Goal: Information Seeking & Learning: Learn about a topic

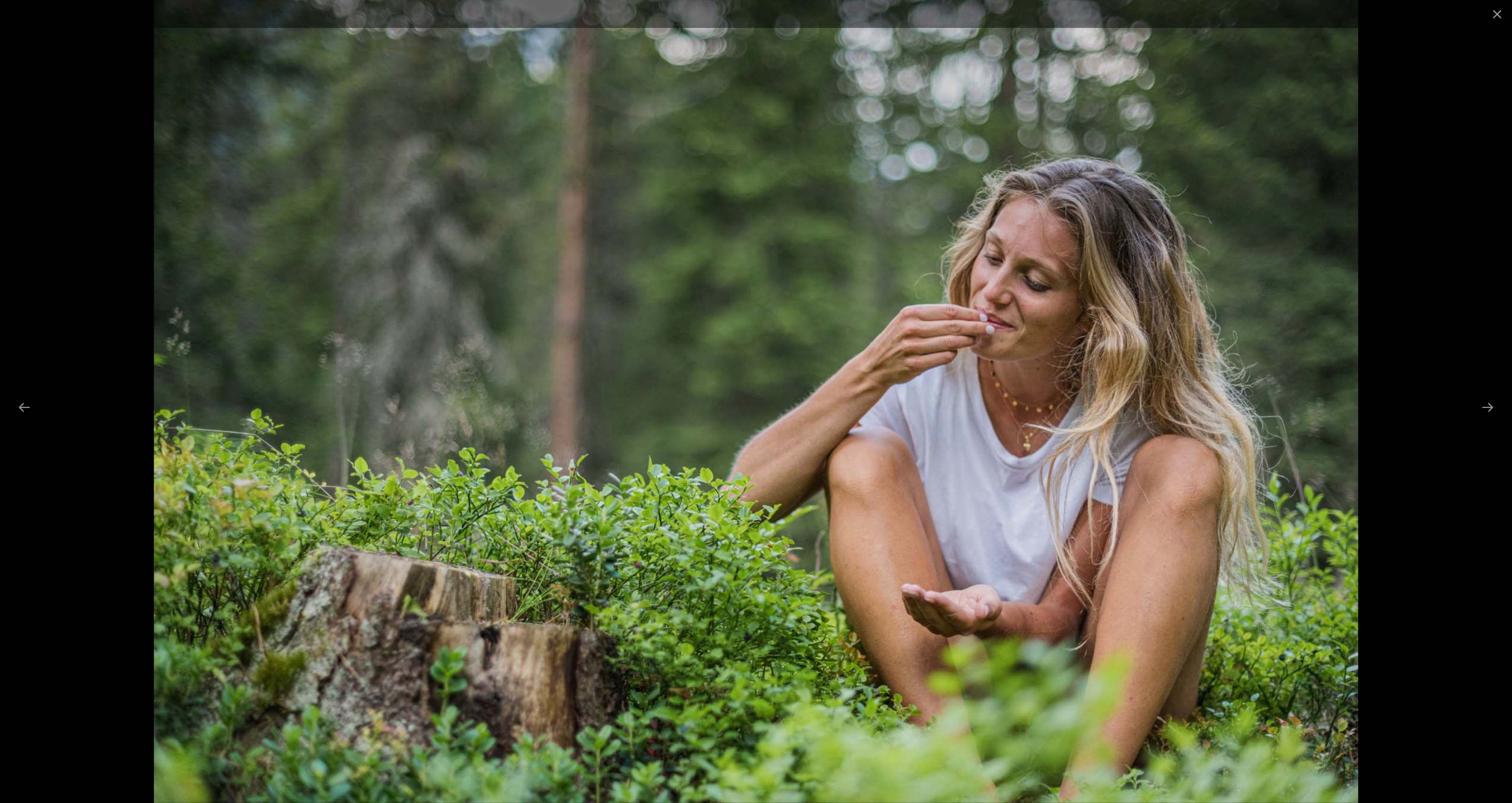
scroll to position [36, 0]
click at [938, 100] on img at bounding box center [756, 402] width 1205 height 803
click at [1500, 13] on button "Close gallery" at bounding box center [1497, 14] width 30 height 28
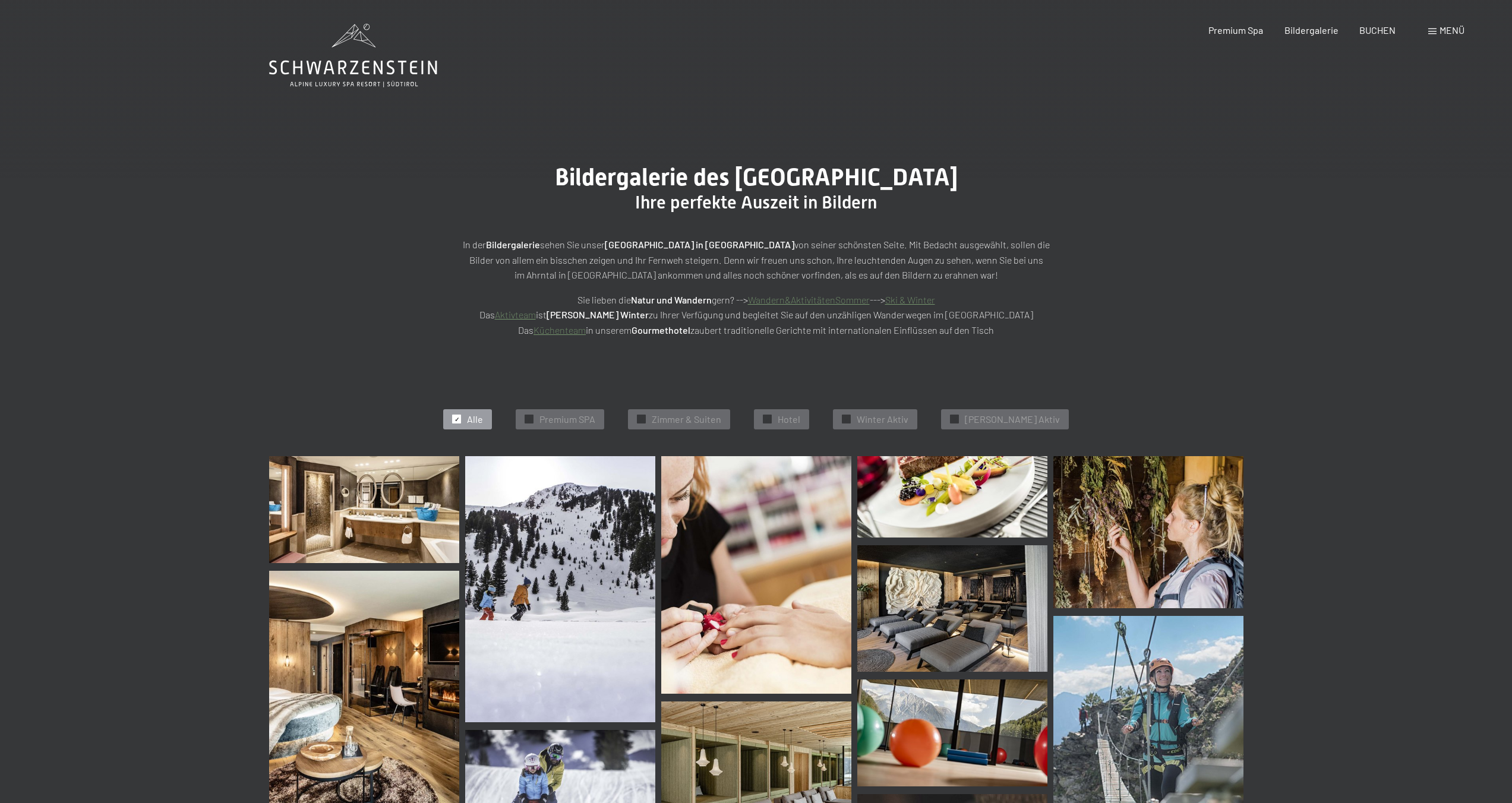
click at [389, 74] on icon at bounding box center [353, 67] width 168 height 14
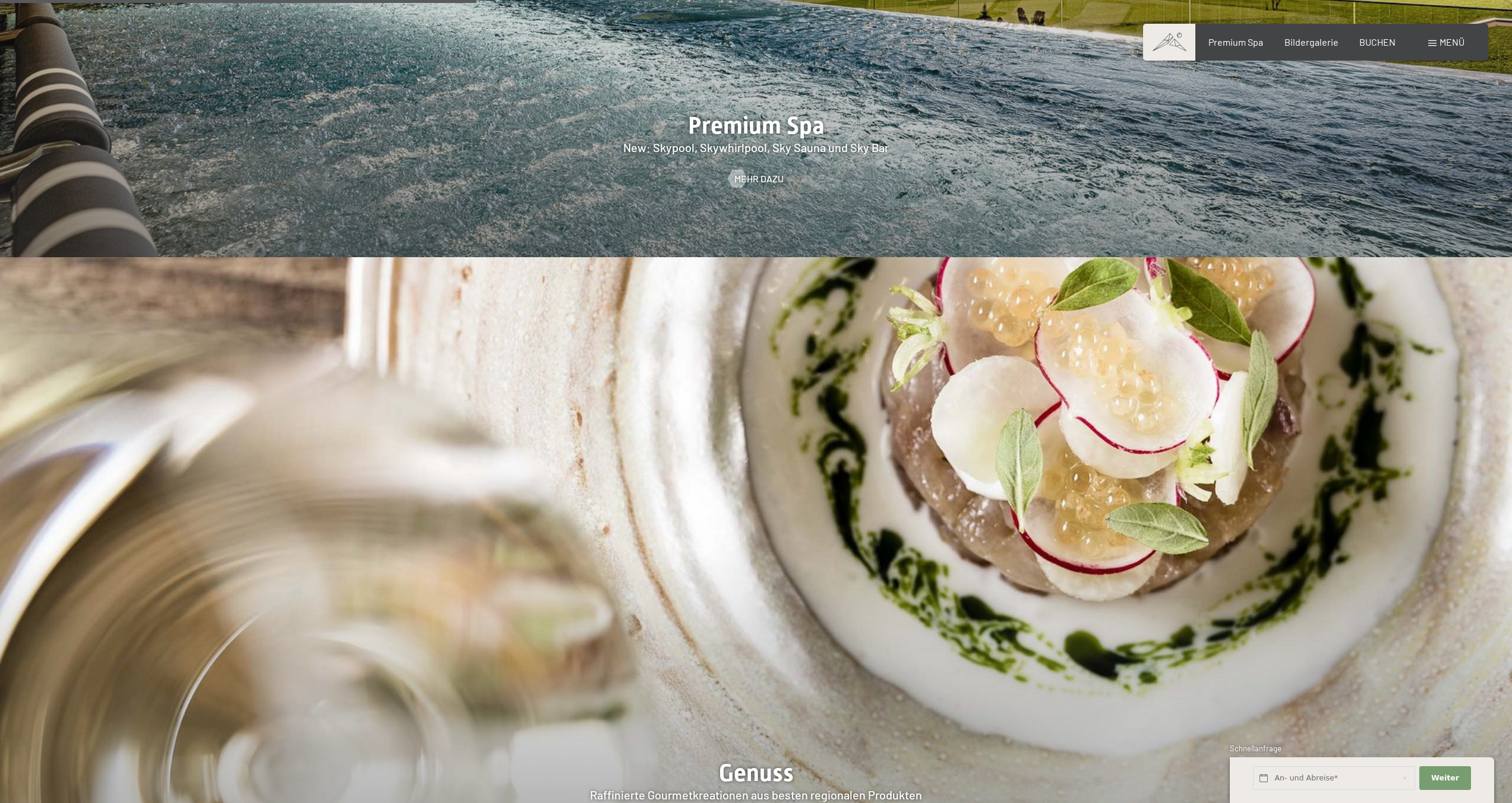
scroll to position [2458, 0]
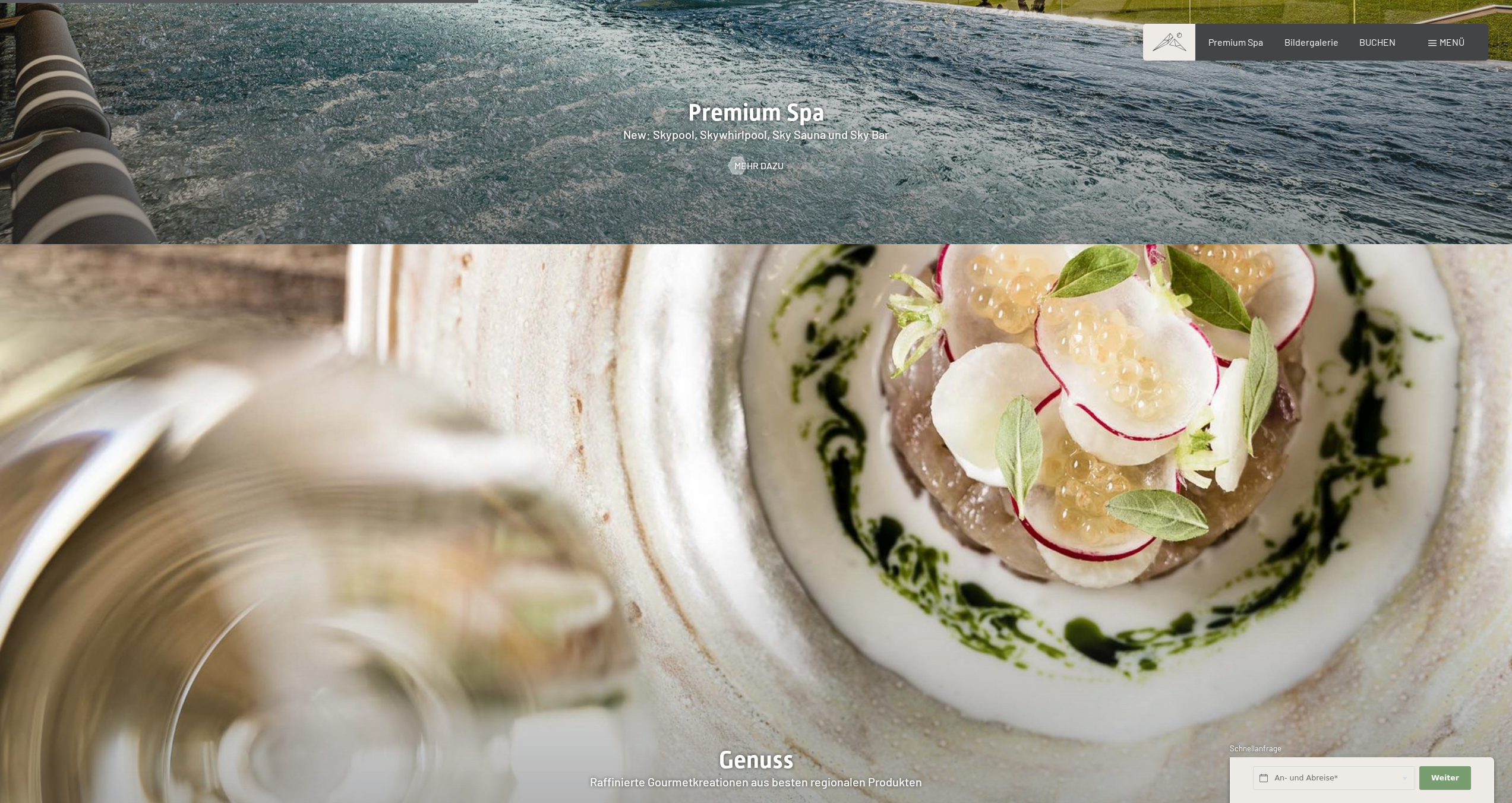
click at [762, 159] on span "Mehr dazu" at bounding box center [771, 166] width 49 height 13
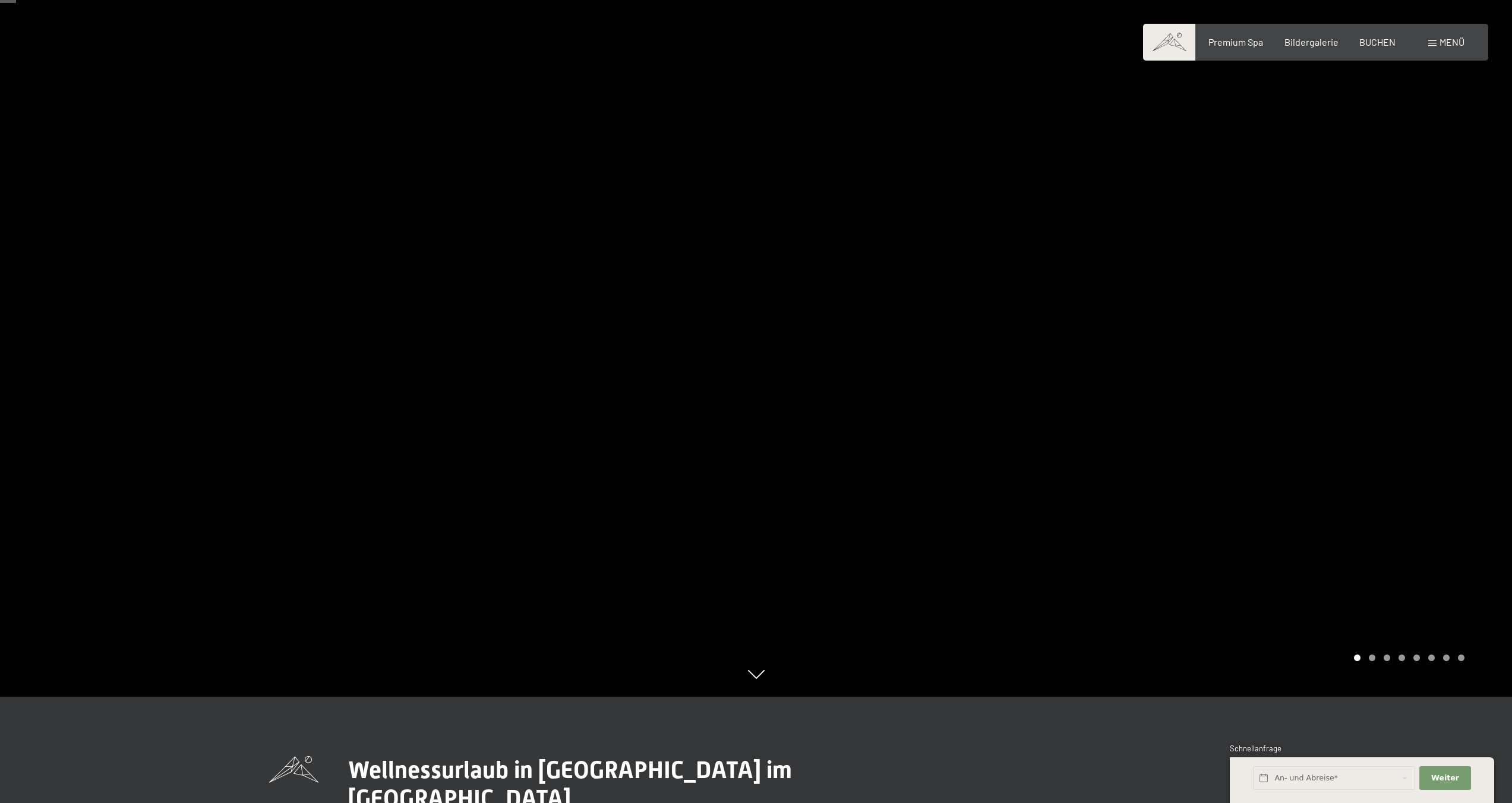
scroll to position [108, 0]
click at [1370, 657] on div "Carousel Page 2" at bounding box center [1372, 655] width 7 height 7
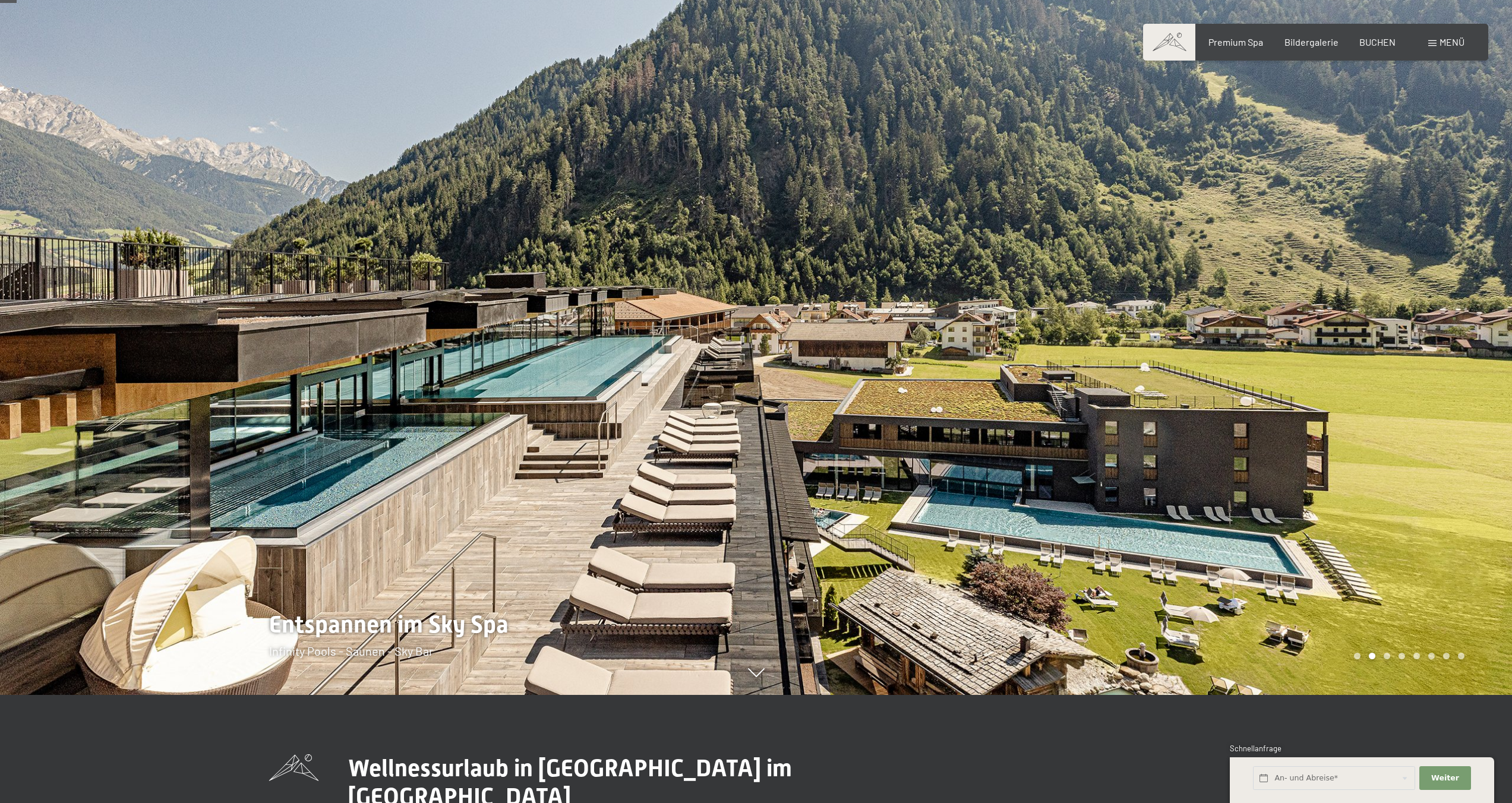
click at [1161, 447] on div at bounding box center [1134, 294] width 756 height 803
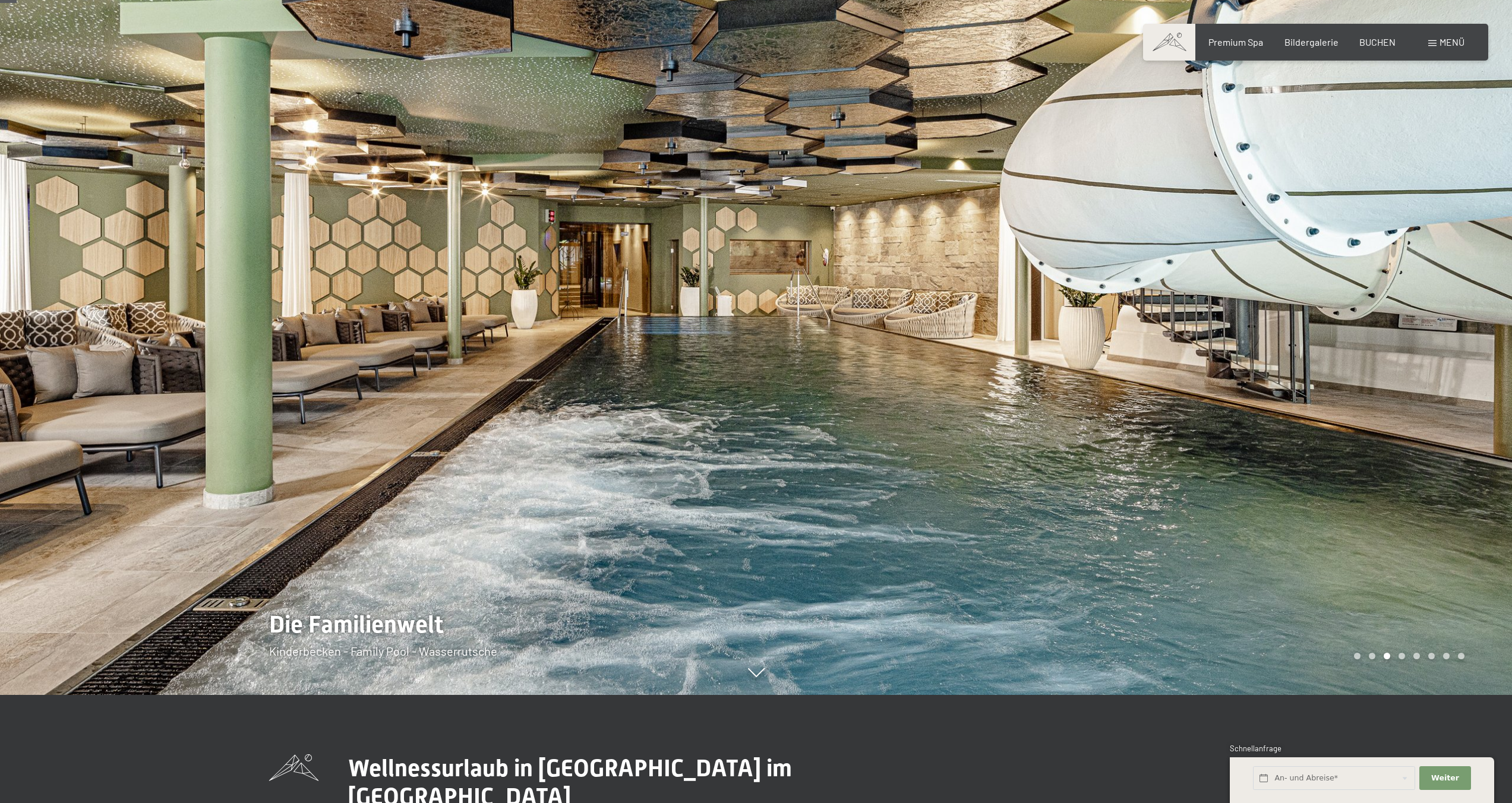
click at [1161, 447] on div at bounding box center [1134, 294] width 756 height 803
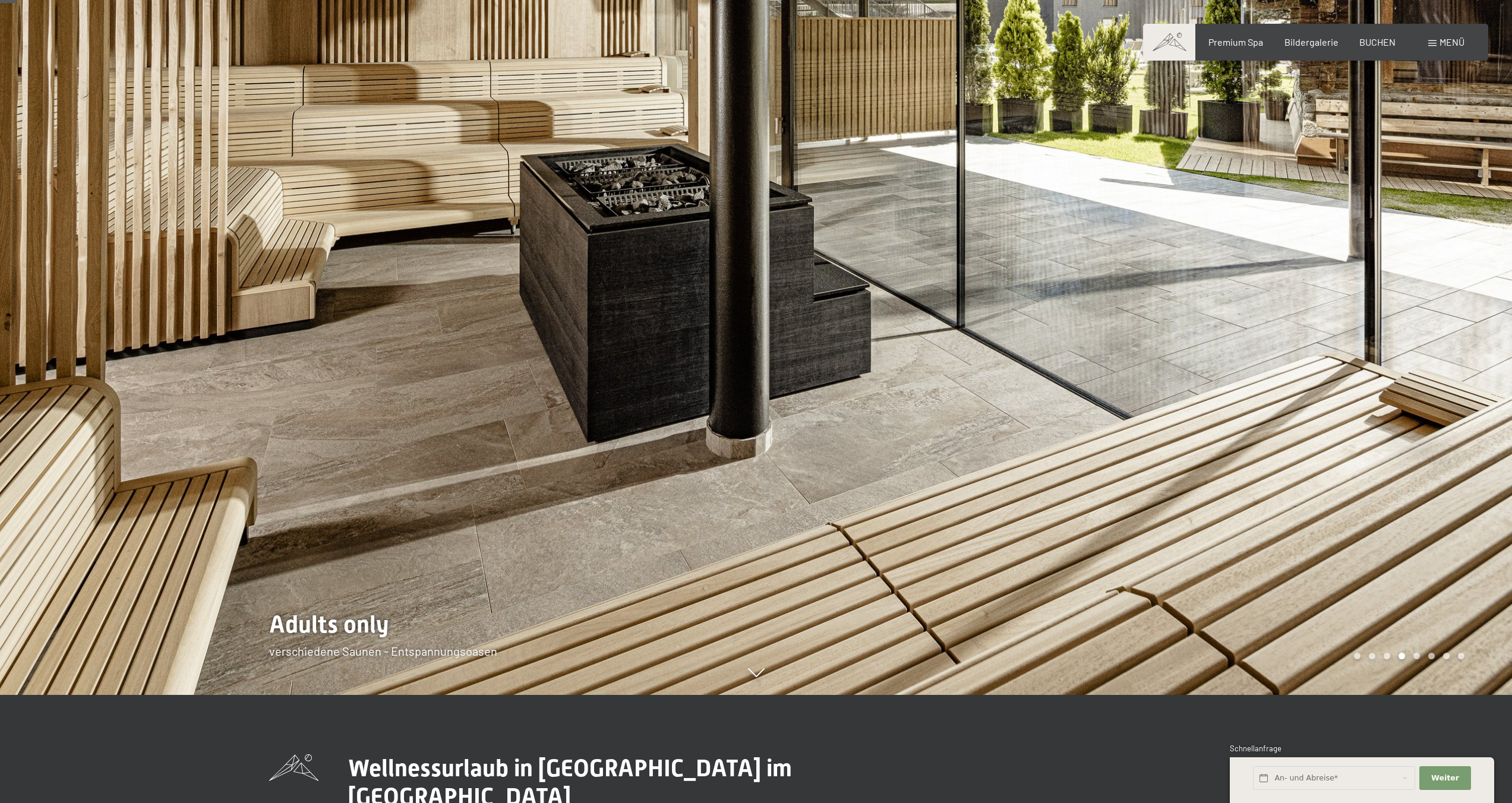
click at [230, 327] on div at bounding box center [378, 294] width 756 height 803
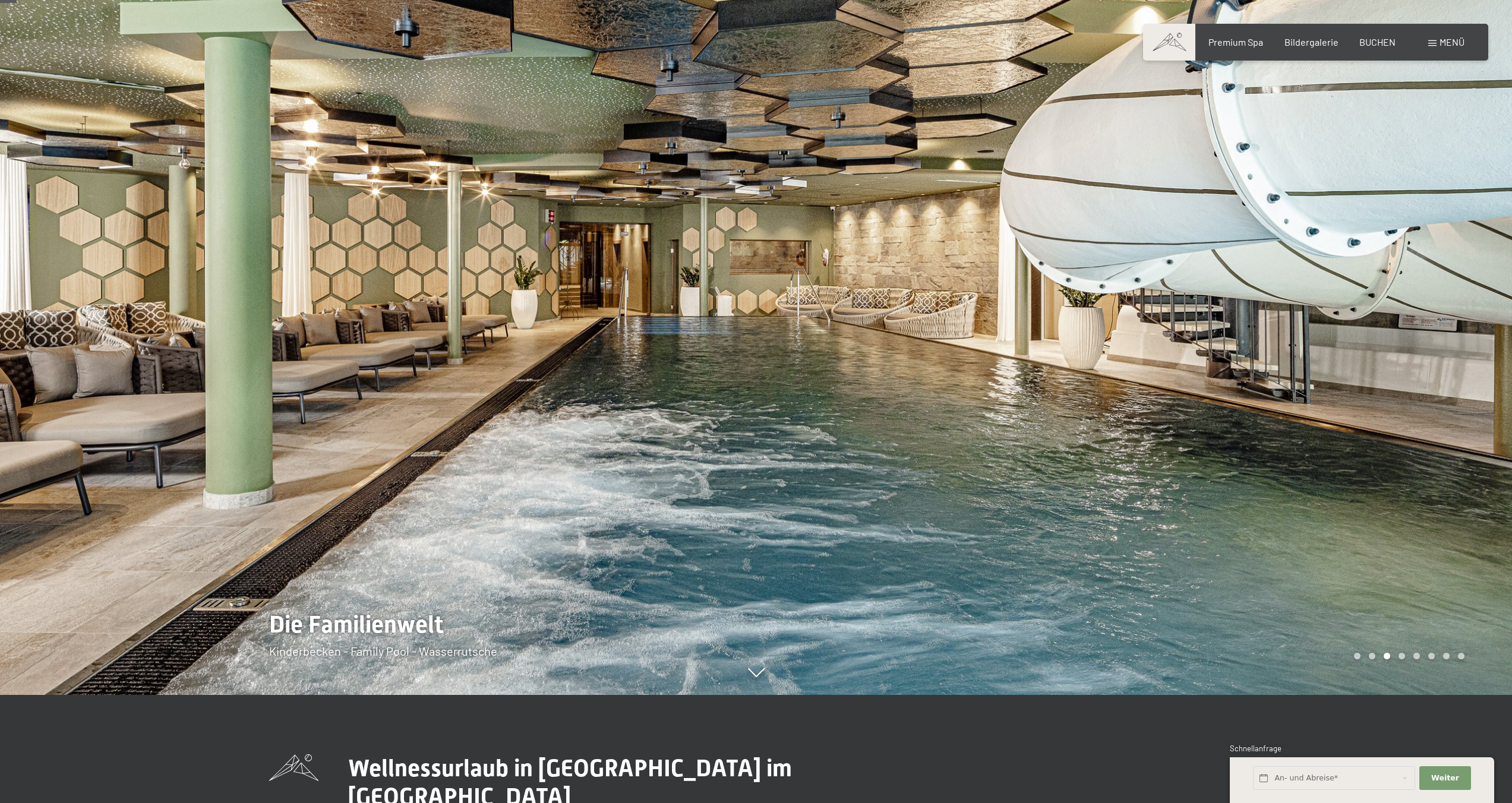
click at [1252, 309] on div at bounding box center [1134, 294] width 756 height 803
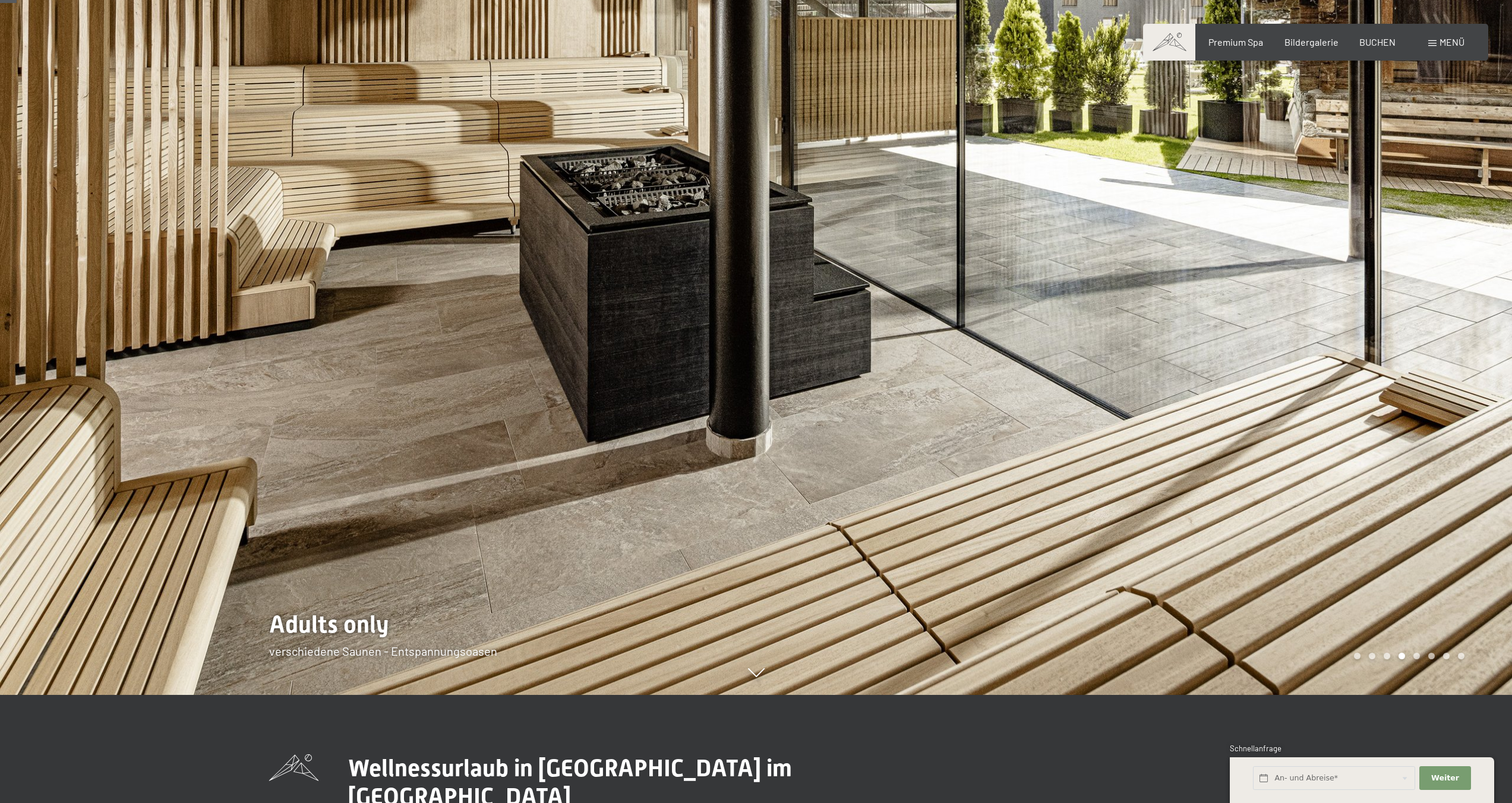
click at [1251, 310] on div at bounding box center [1134, 294] width 756 height 803
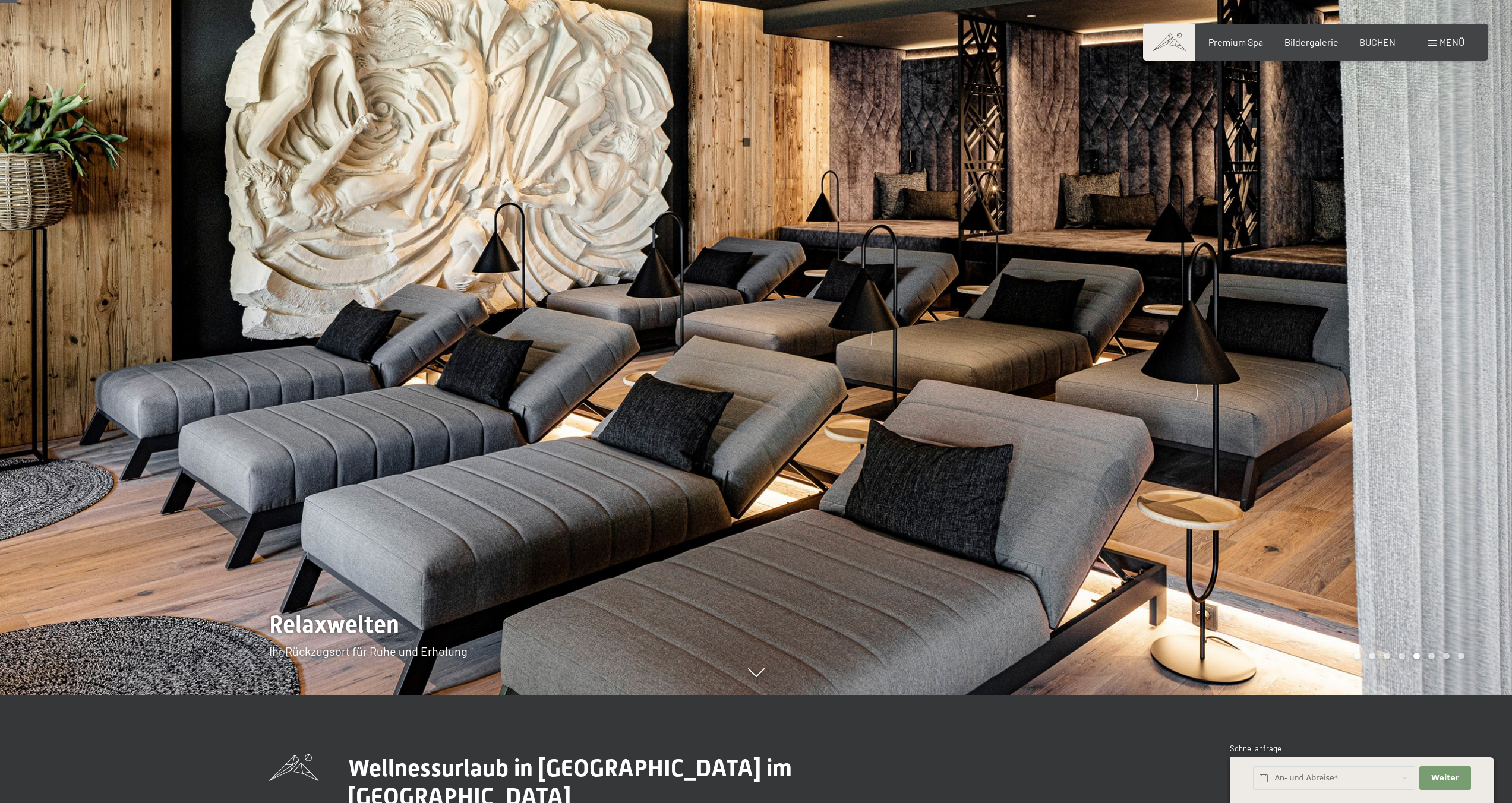
click at [1251, 310] on div at bounding box center [1134, 294] width 756 height 803
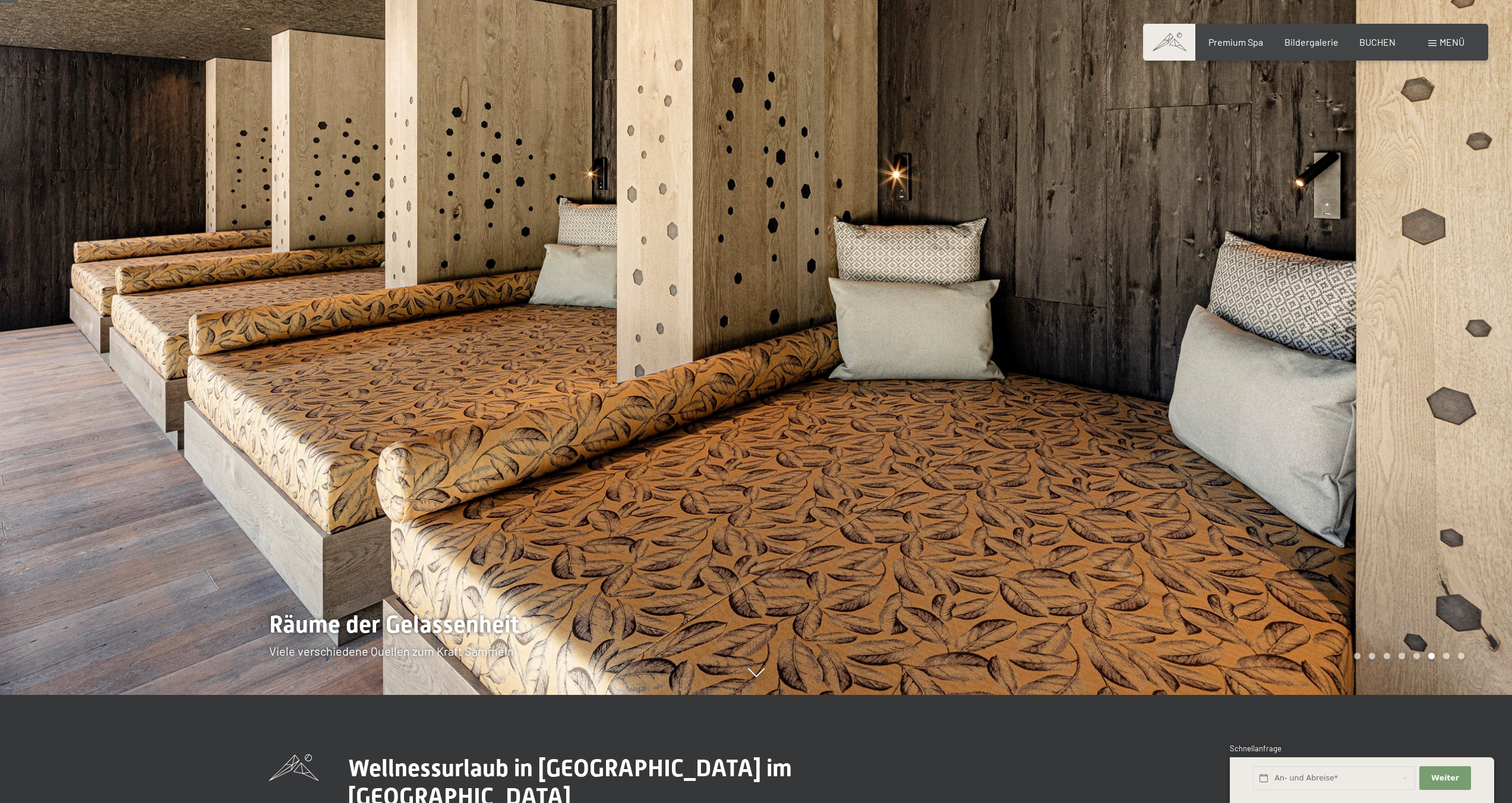
click at [1251, 310] on div at bounding box center [1134, 294] width 756 height 803
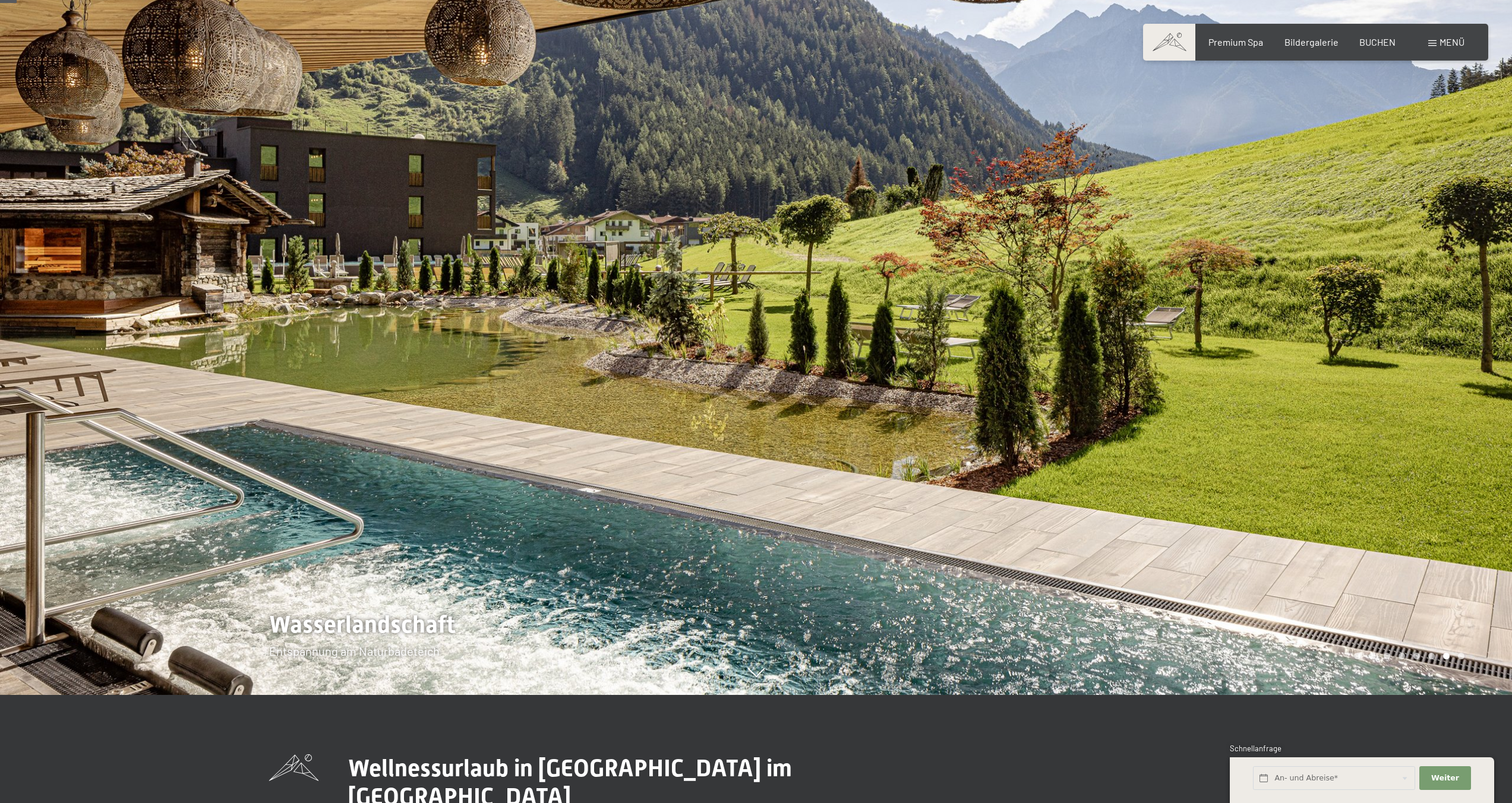
click at [1251, 310] on div at bounding box center [1134, 294] width 756 height 803
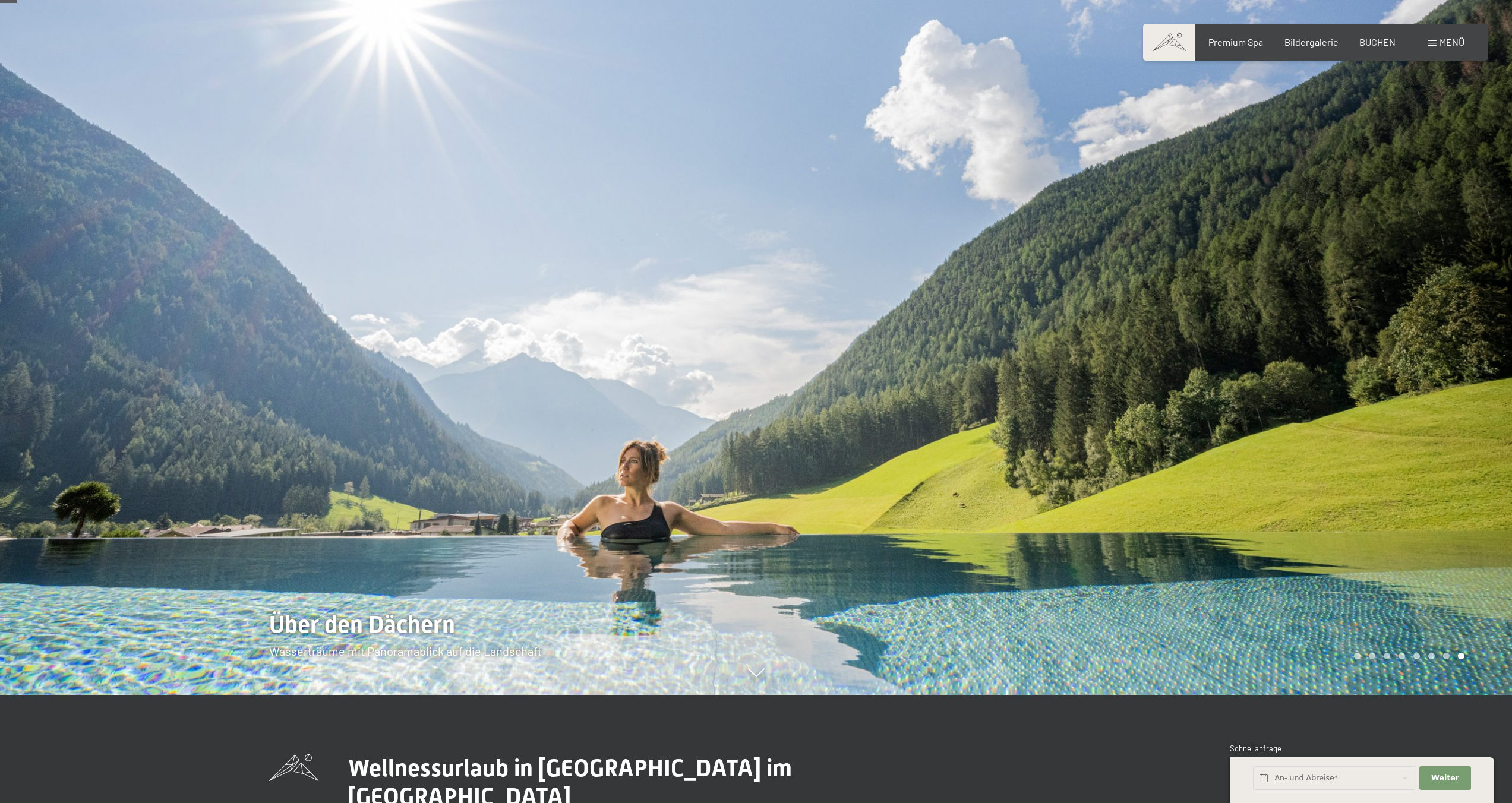
click at [269, 265] on div at bounding box center [378, 294] width 756 height 803
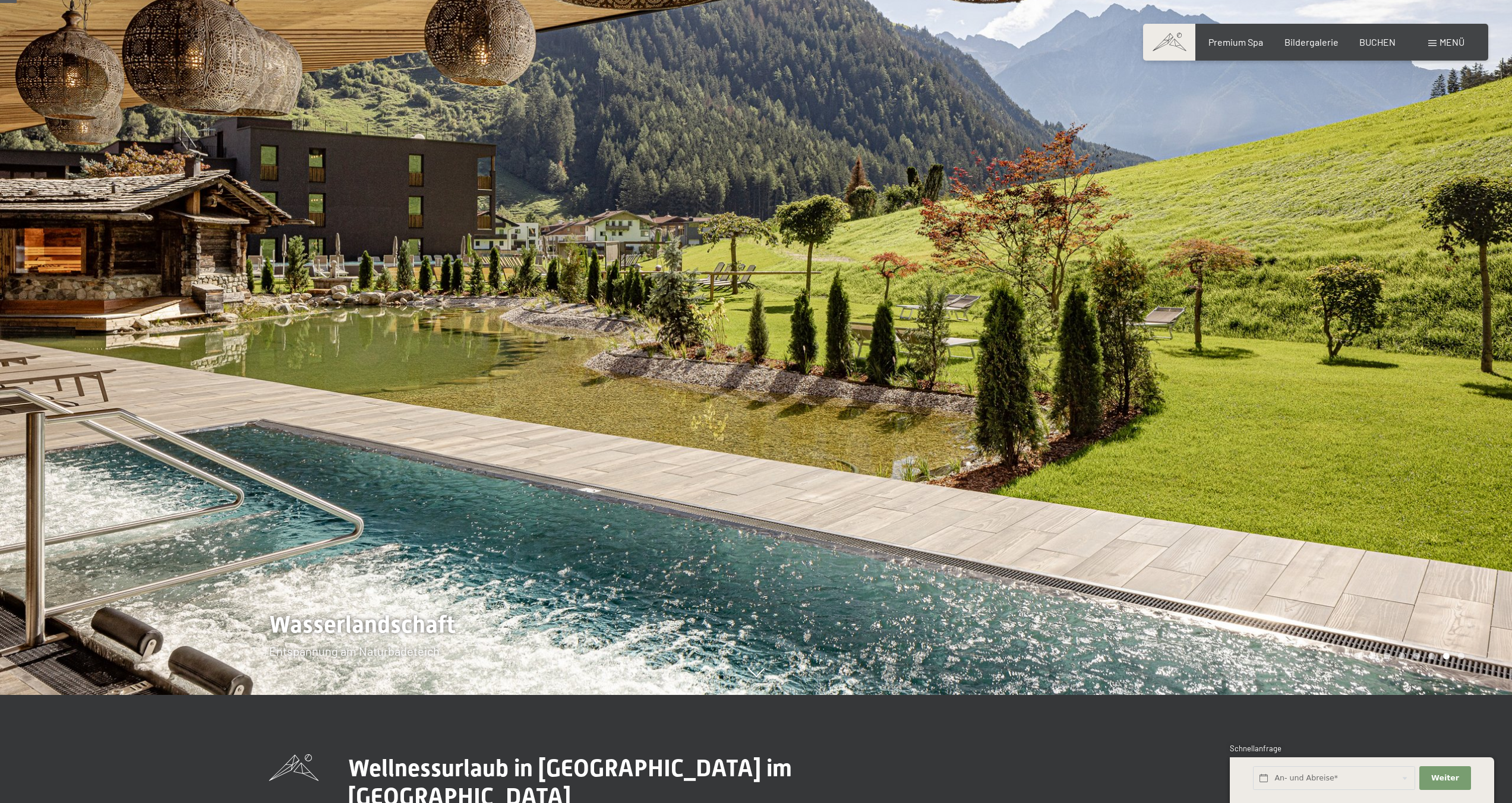
scroll to position [106, 0]
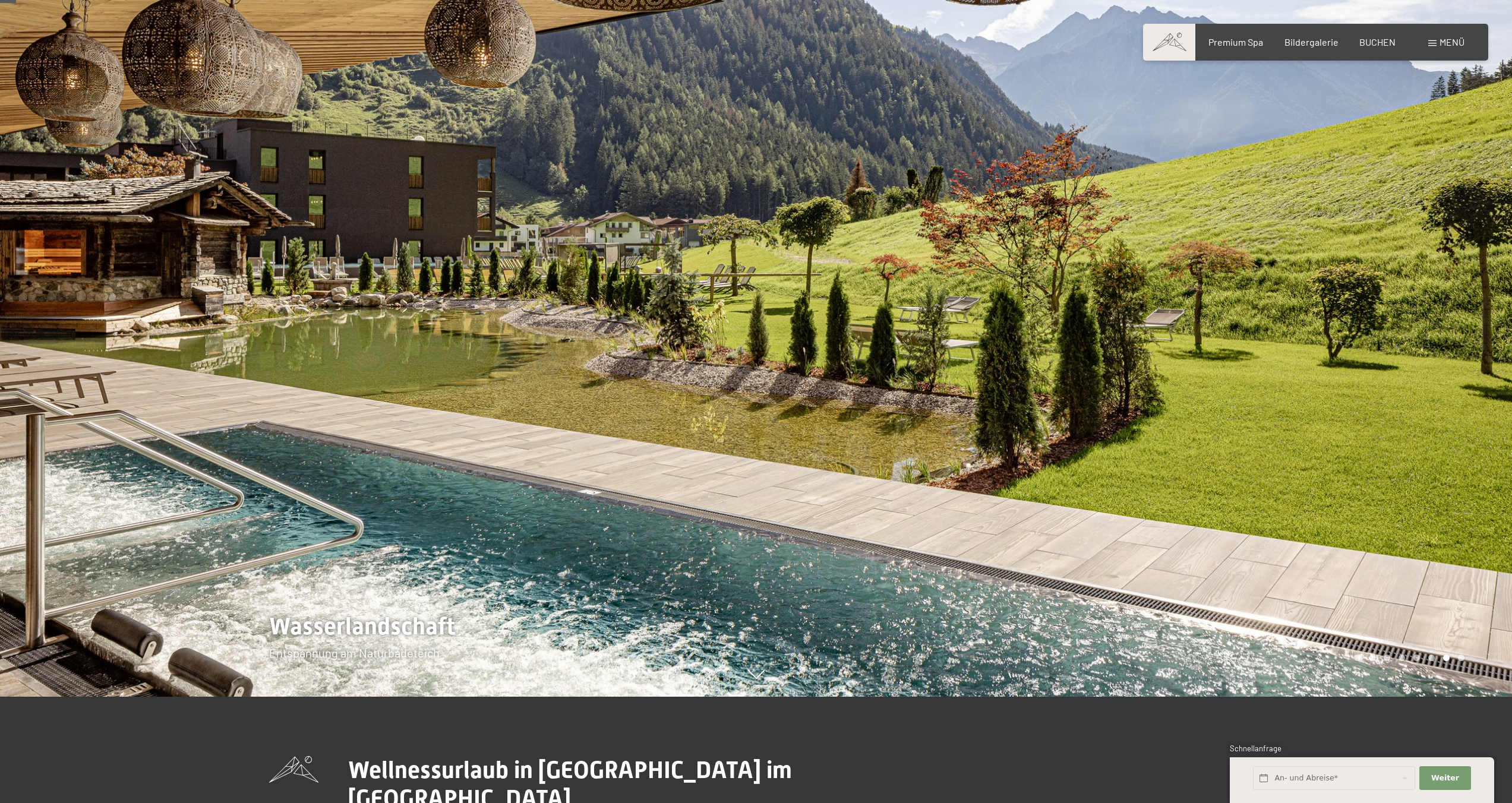
click at [1130, 424] on div at bounding box center [1134, 295] width 756 height 803
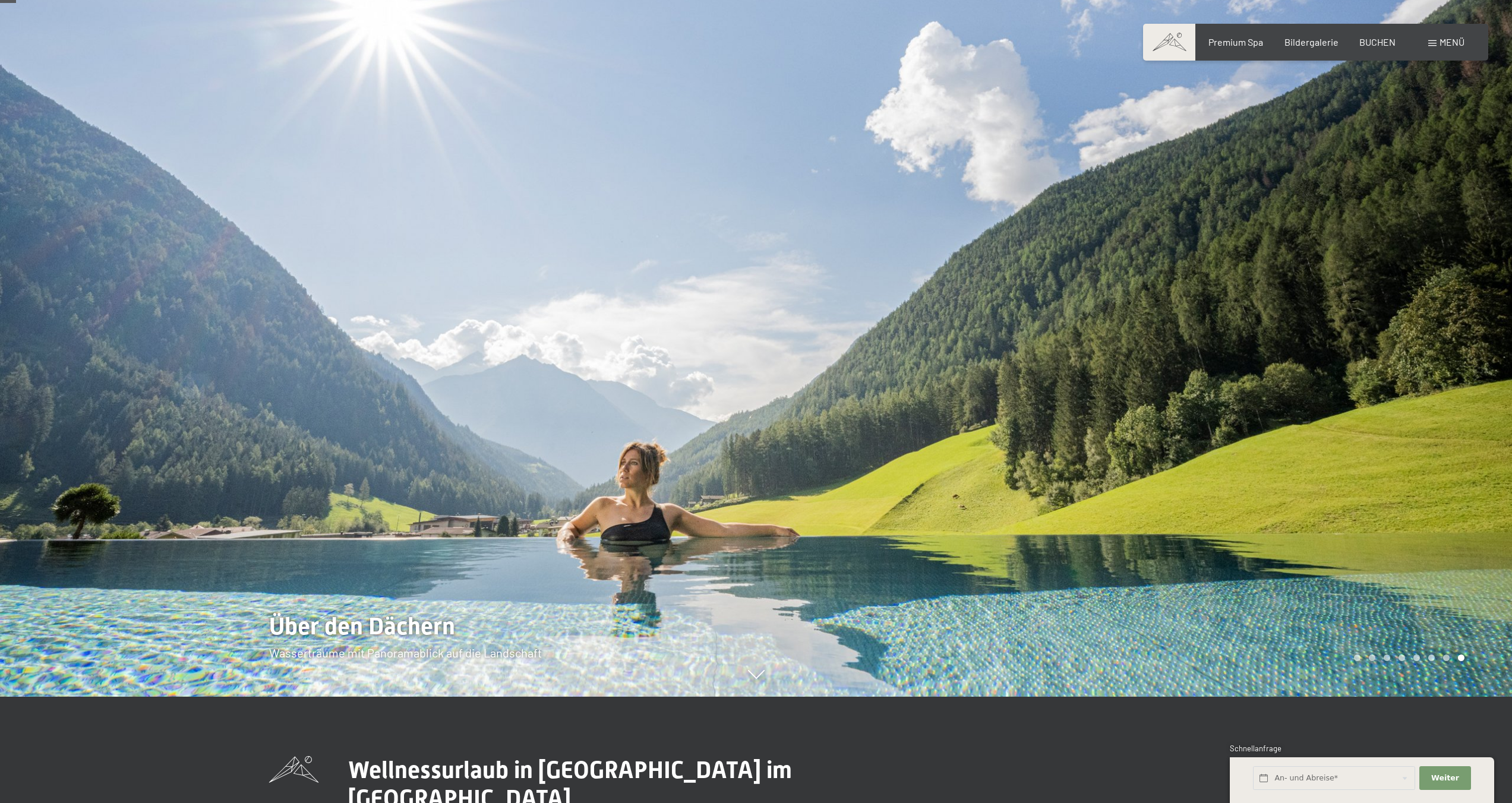
click at [1150, 424] on div at bounding box center [1134, 295] width 756 height 803
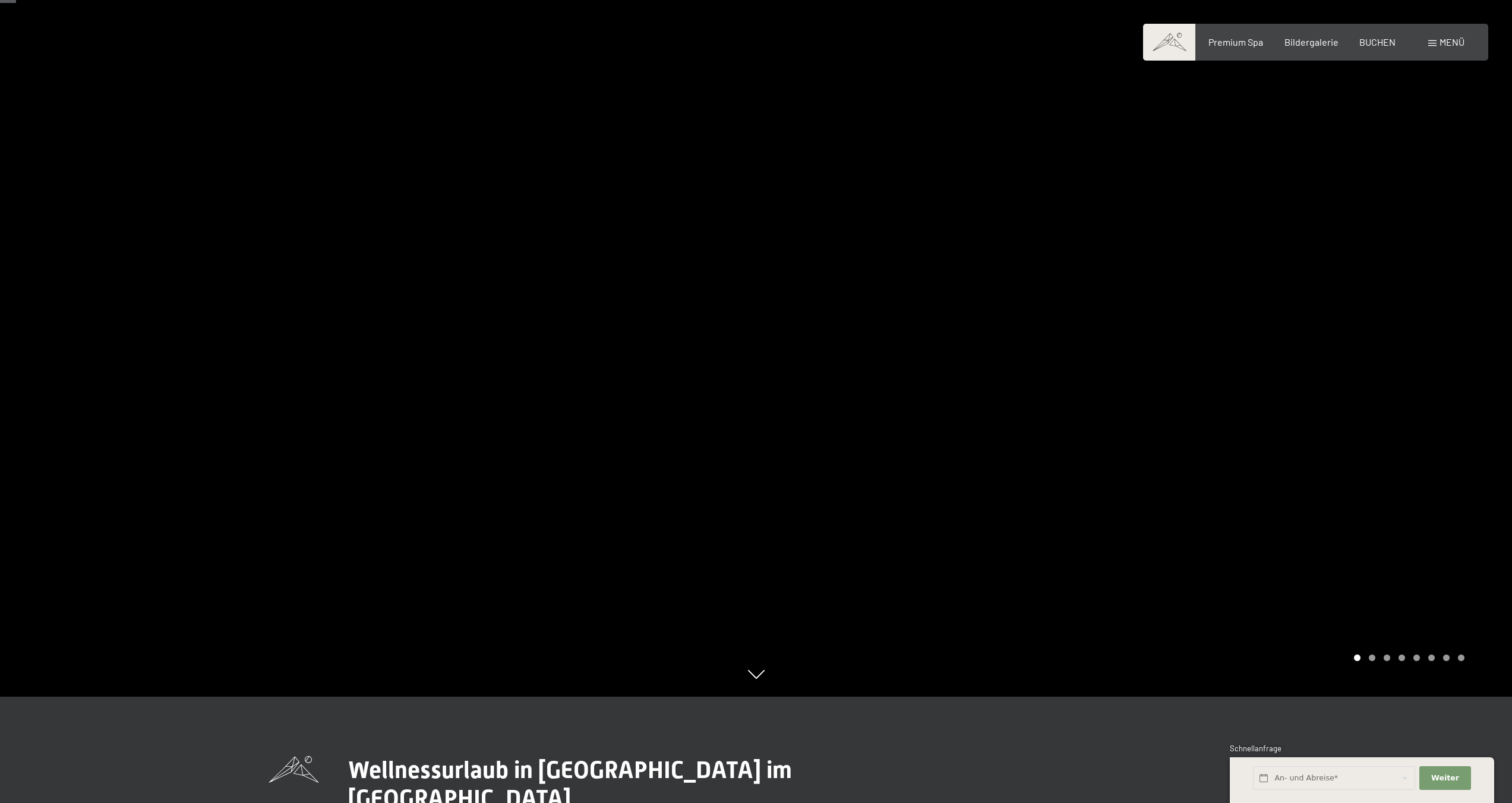
click at [1150, 424] on div at bounding box center [1134, 295] width 756 height 803
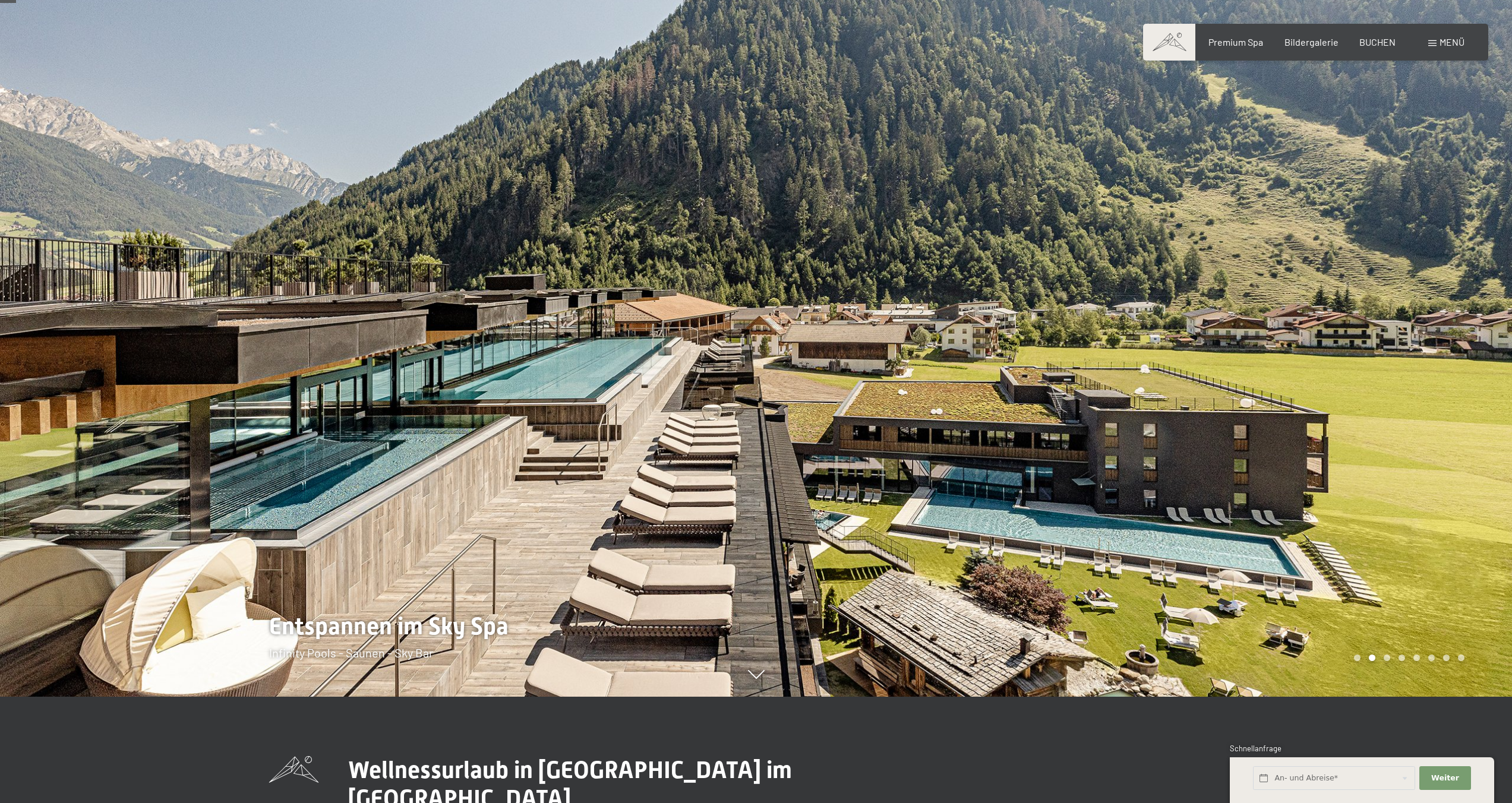
click at [1150, 424] on div at bounding box center [1134, 295] width 756 height 803
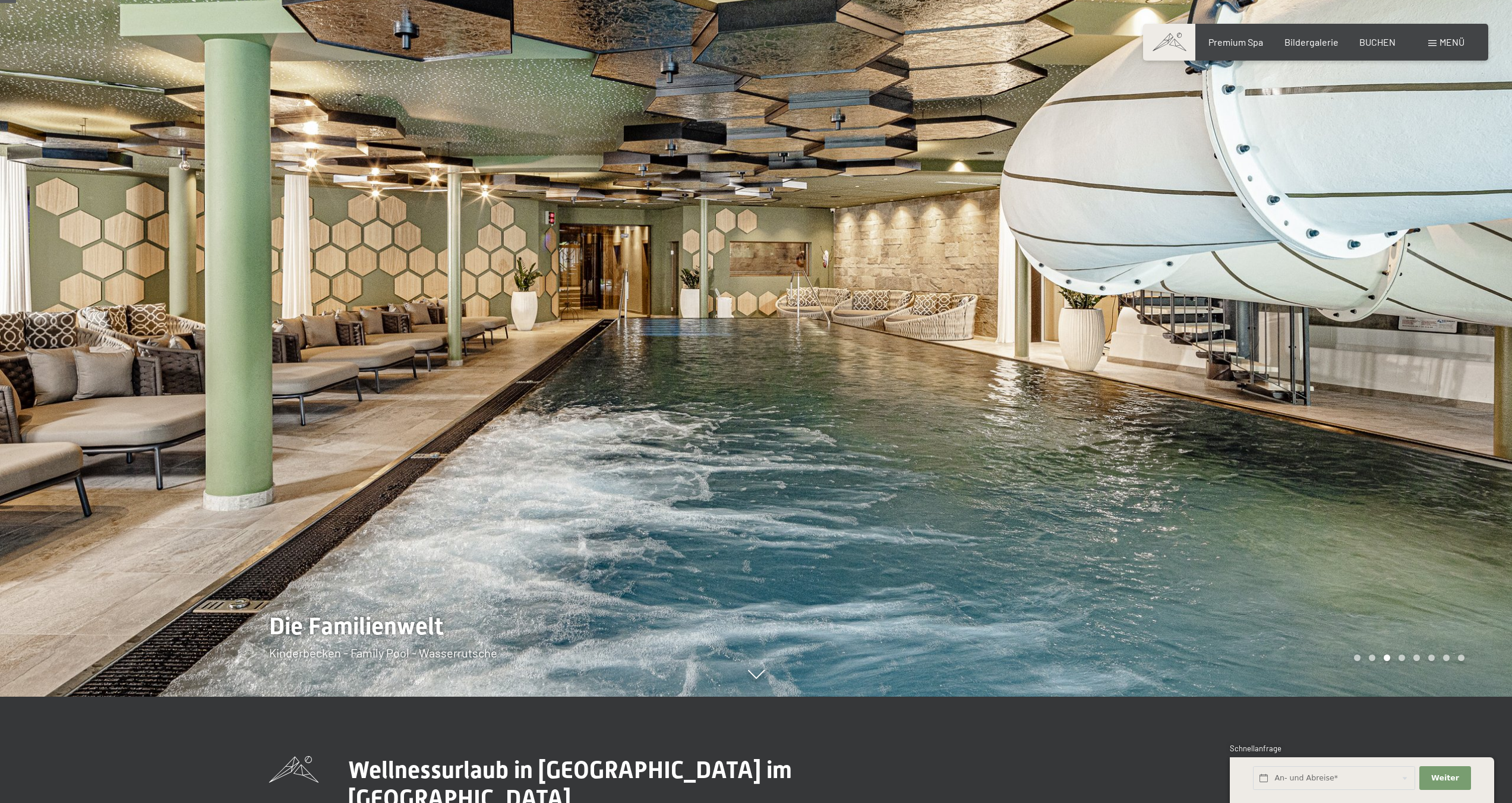
click at [1223, 427] on div at bounding box center [1134, 295] width 756 height 803
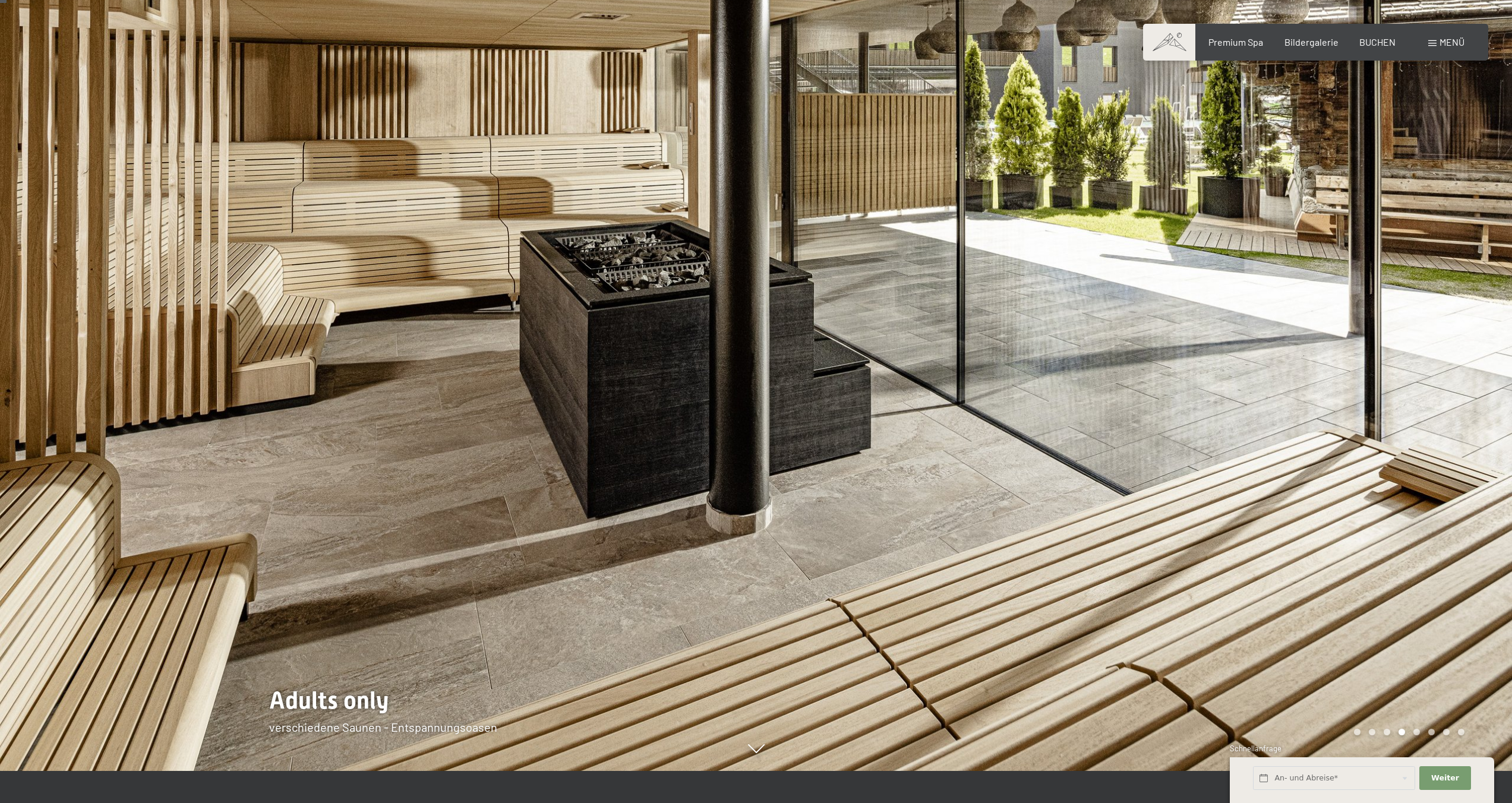
scroll to position [0, 0]
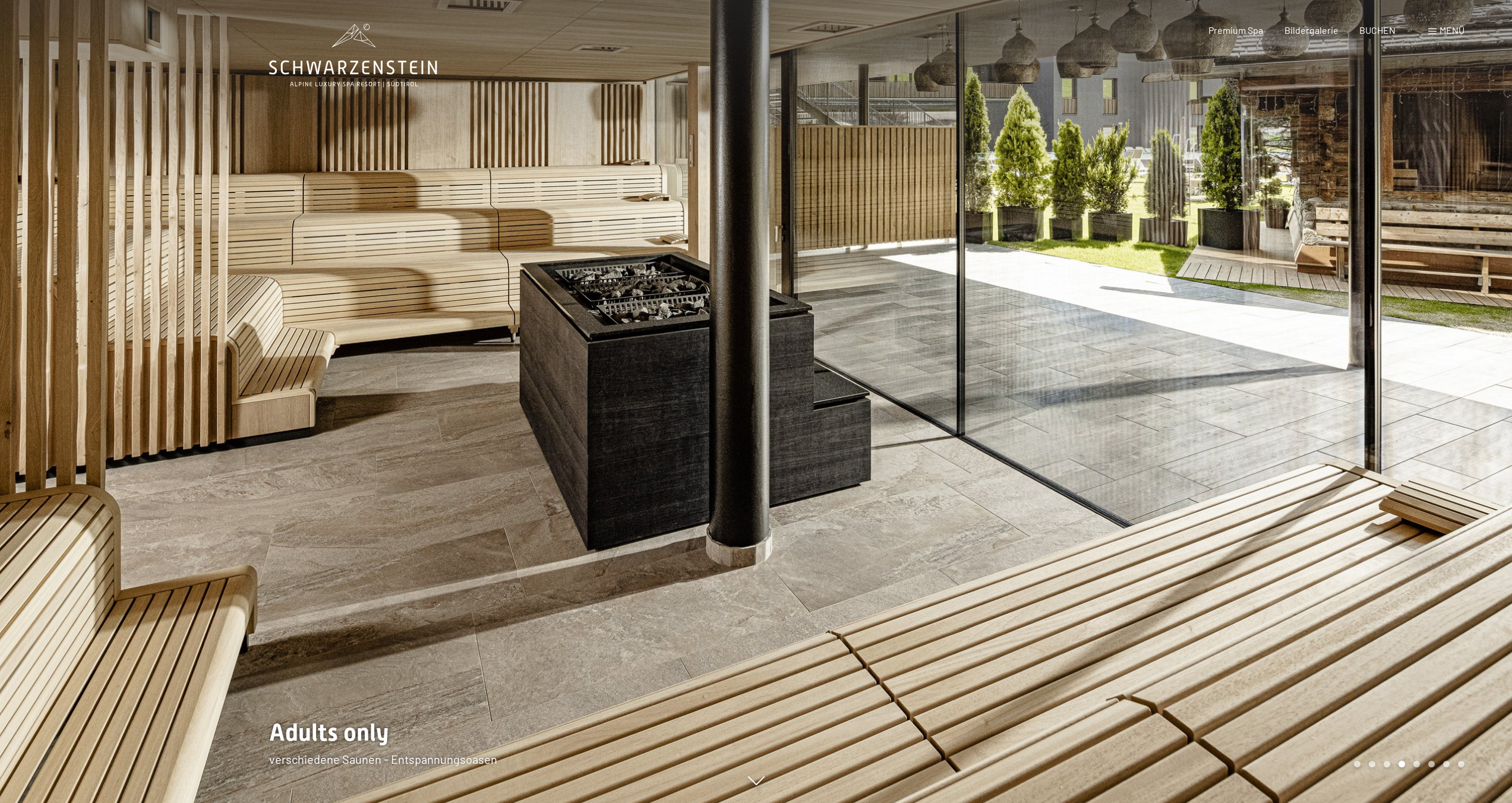
click at [1235, 430] on div at bounding box center [1134, 402] width 756 height 803
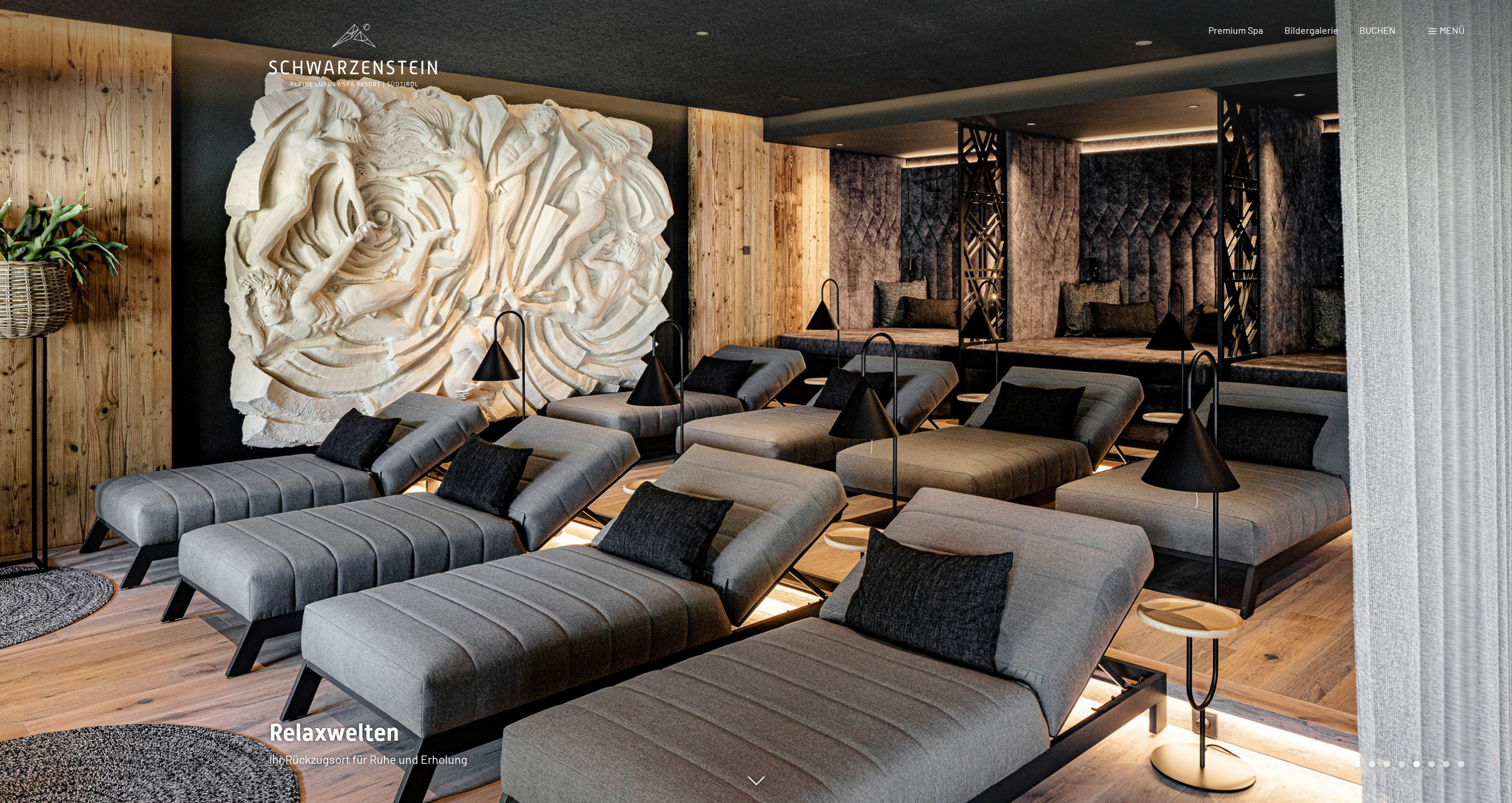
click at [1102, 335] on div at bounding box center [1134, 402] width 756 height 803
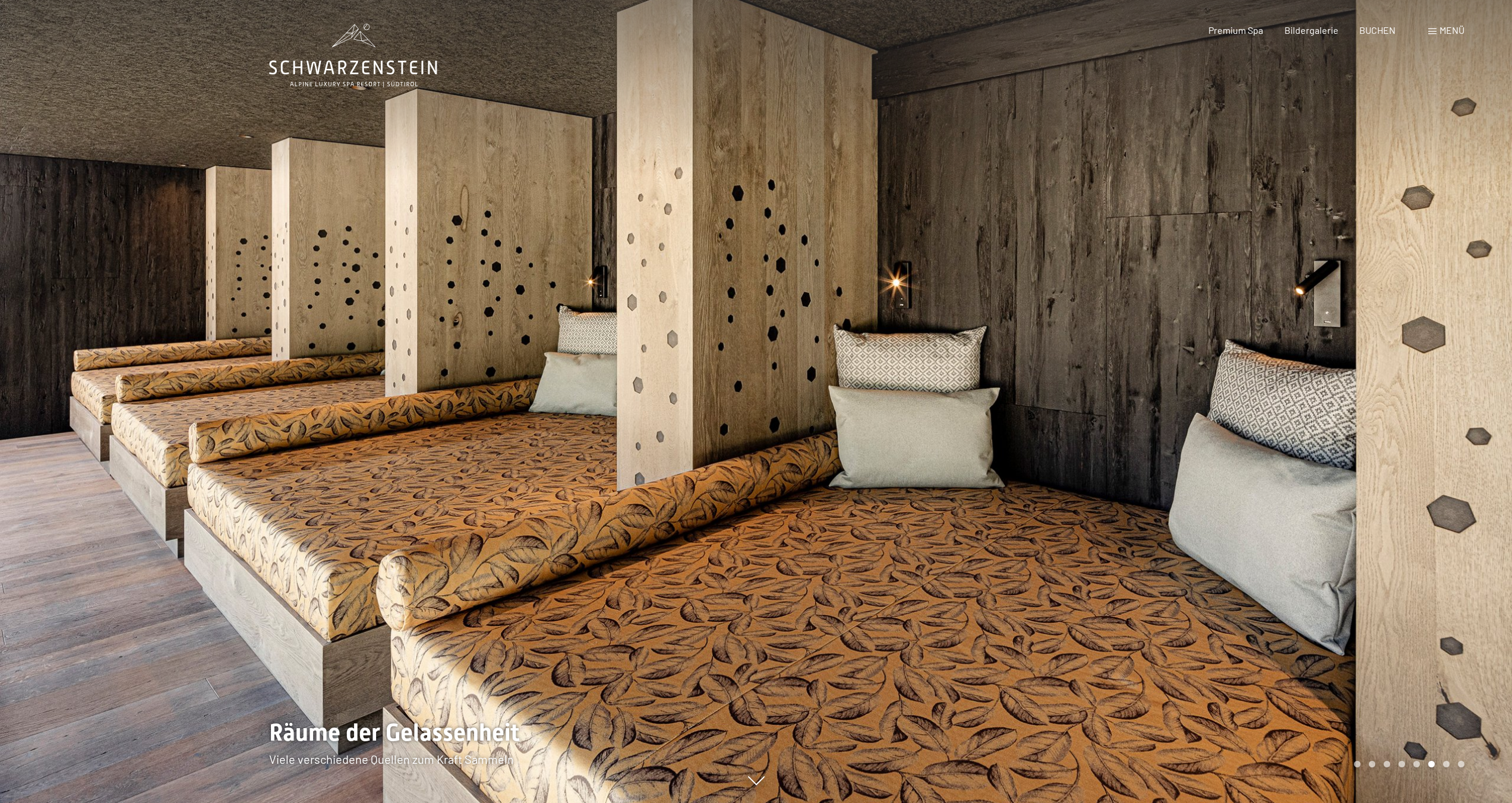
click at [1102, 335] on div at bounding box center [1134, 402] width 756 height 803
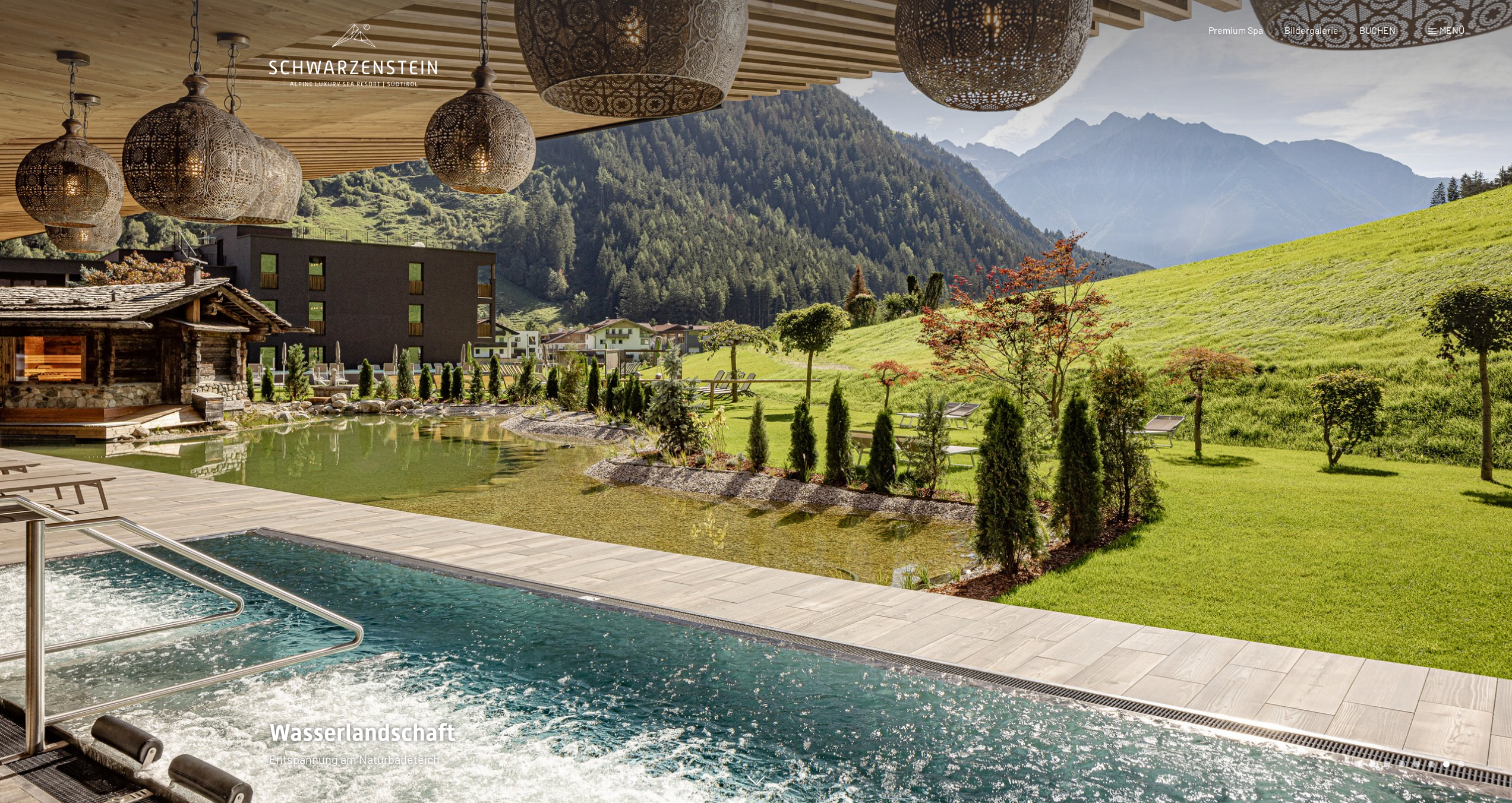
click at [1102, 335] on div at bounding box center [1134, 402] width 756 height 803
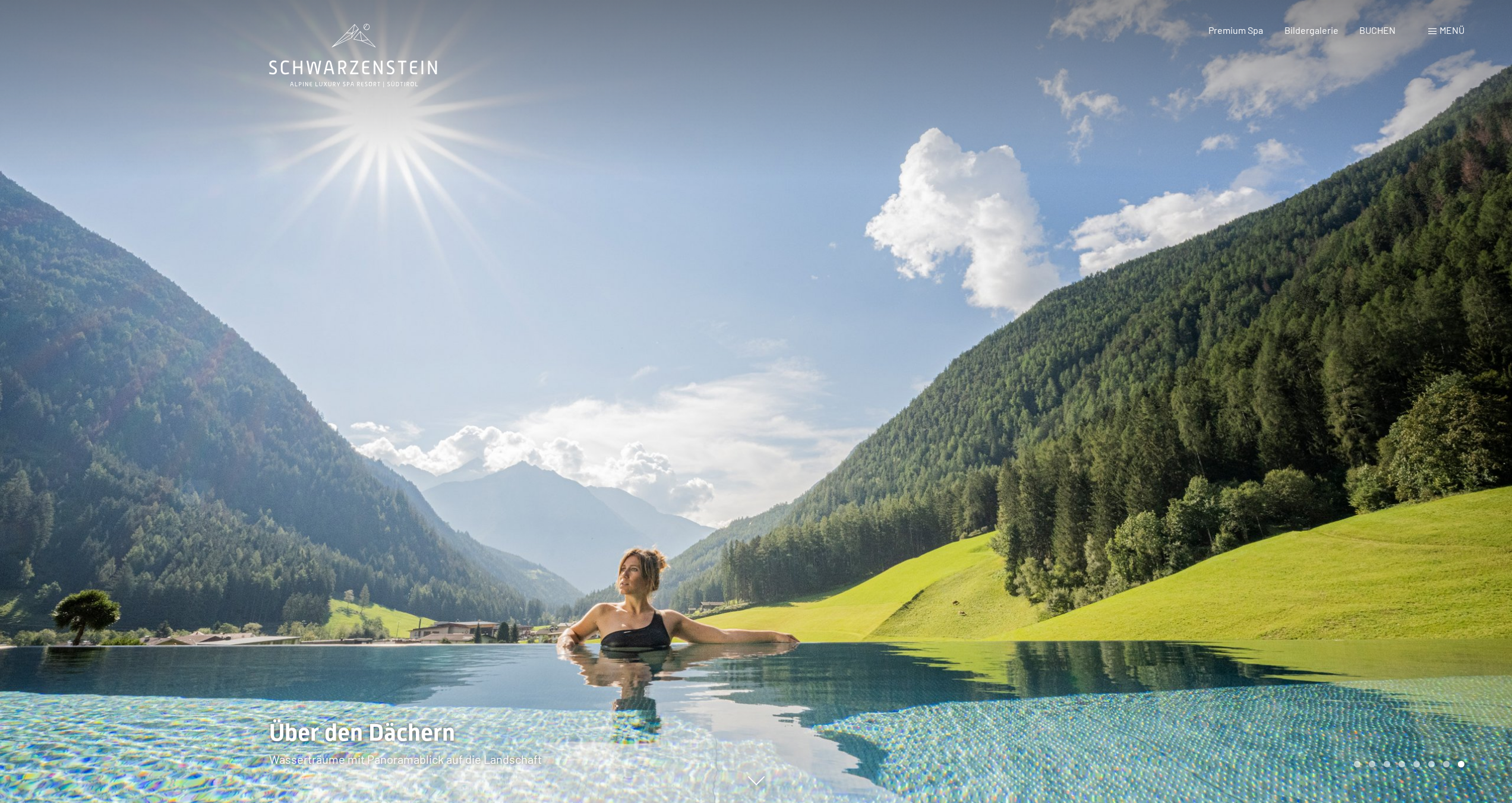
click at [1102, 335] on div at bounding box center [1134, 402] width 756 height 803
